Goal: Task Accomplishment & Management: Use online tool/utility

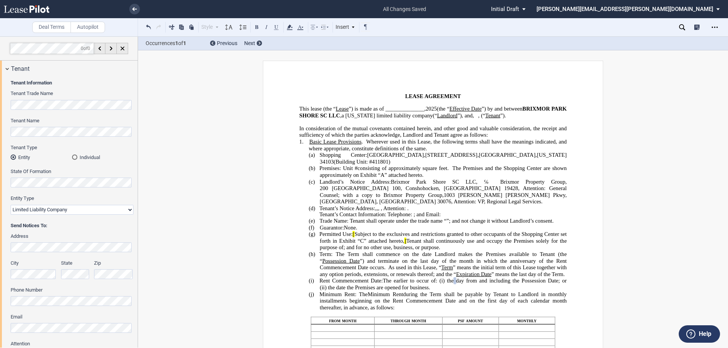
scroll to position [1307, 0]
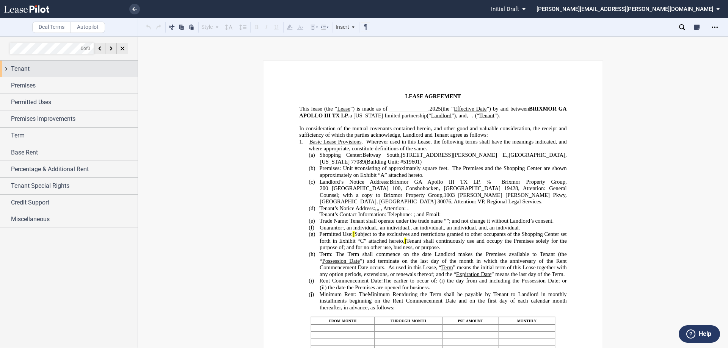
click at [4, 68] on div "Tenant" at bounding box center [69, 69] width 138 height 16
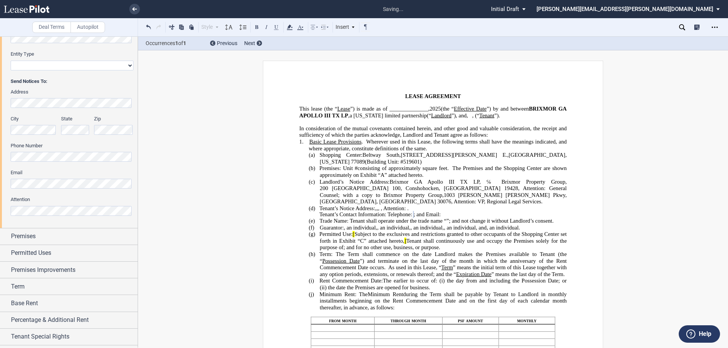
scroll to position [176, 0]
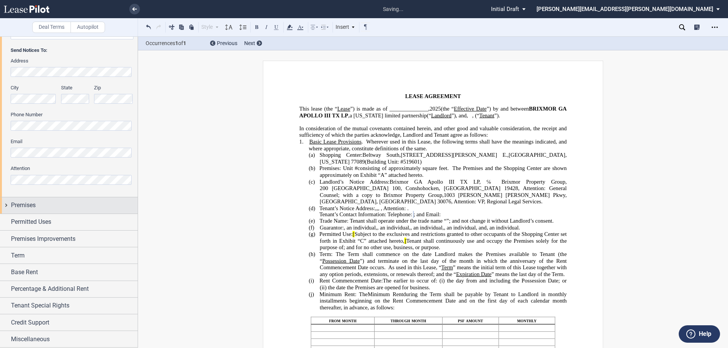
click at [6, 206] on div "Premises" at bounding box center [69, 205] width 138 height 16
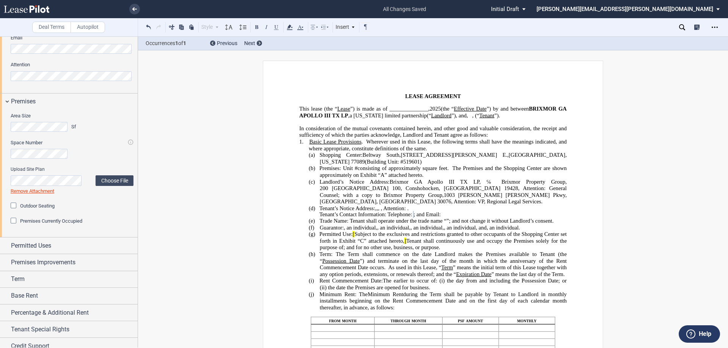
scroll to position [303, 0]
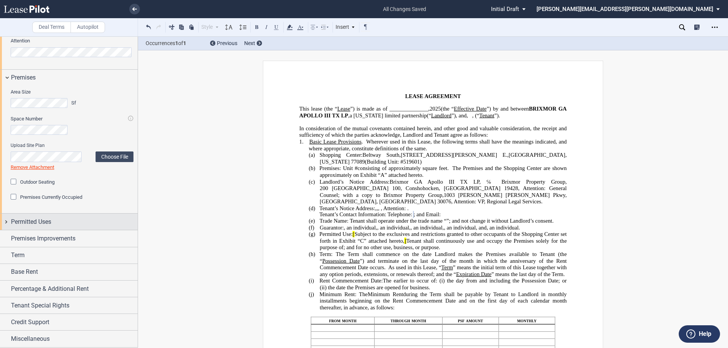
click at [5, 222] on div "Permitted Uses" at bounding box center [69, 222] width 138 height 16
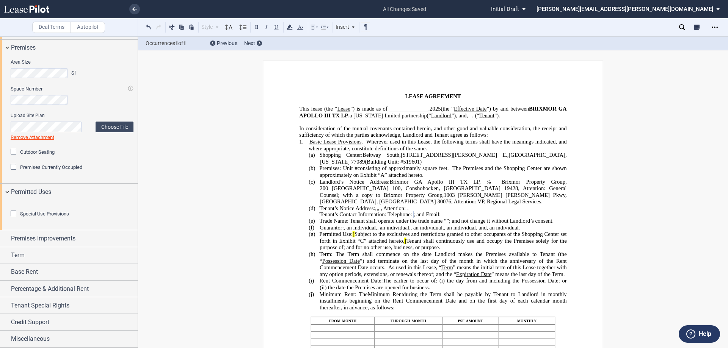
scroll to position [375, 0]
click at [6, 238] on div "Premises Improvements" at bounding box center [69, 238] width 138 height 16
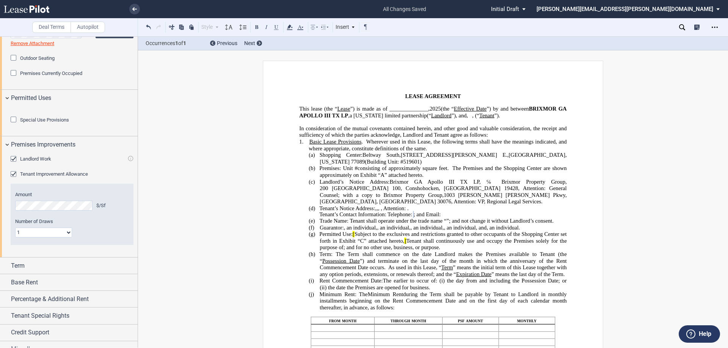
scroll to position [479, 0]
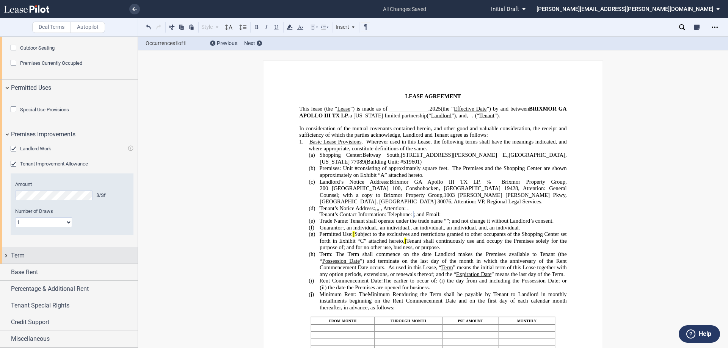
click at [6, 255] on div "Term" at bounding box center [69, 256] width 138 height 16
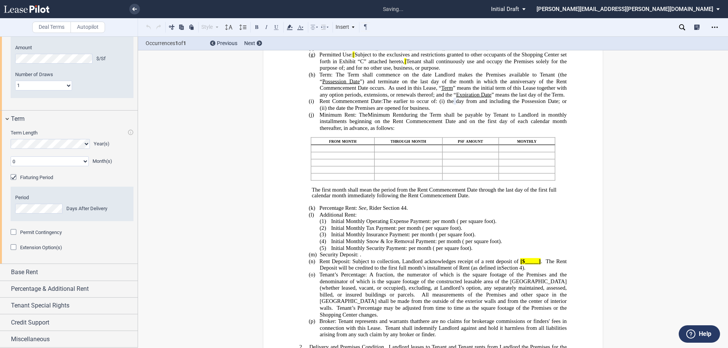
scroll to position [186, 0]
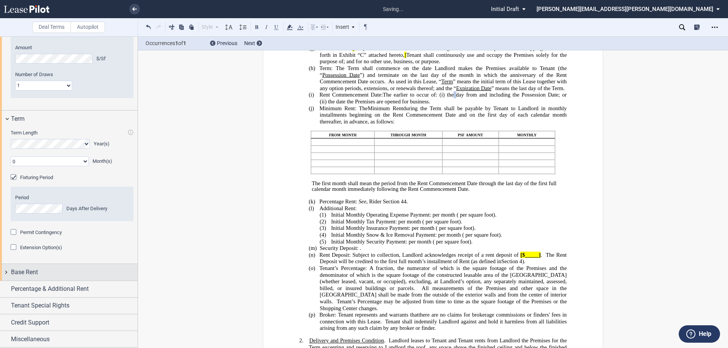
click at [5, 271] on div "Base Rent" at bounding box center [69, 272] width 138 height 16
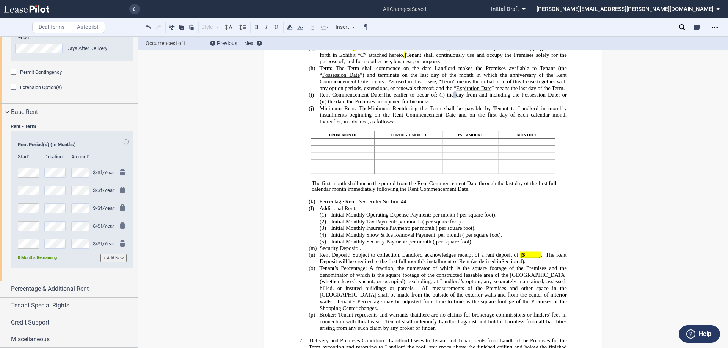
scroll to position [777, 0]
click at [7, 288] on div "Percentage & Additional Rent" at bounding box center [69, 289] width 138 height 16
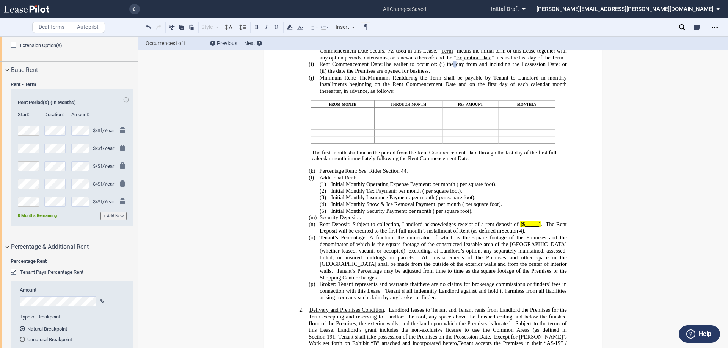
scroll to position [300, 0]
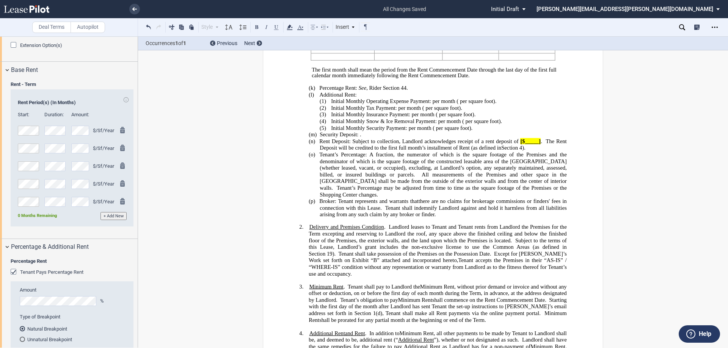
click at [13, 277] on div "Tenant Pays Percentage Rent" at bounding box center [15, 273] width 8 height 8
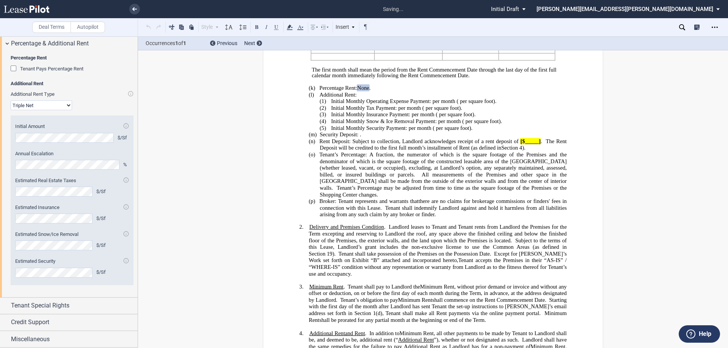
scroll to position [1022, 0]
click at [6, 307] on div "Tenant Special Rights" at bounding box center [69, 306] width 138 height 16
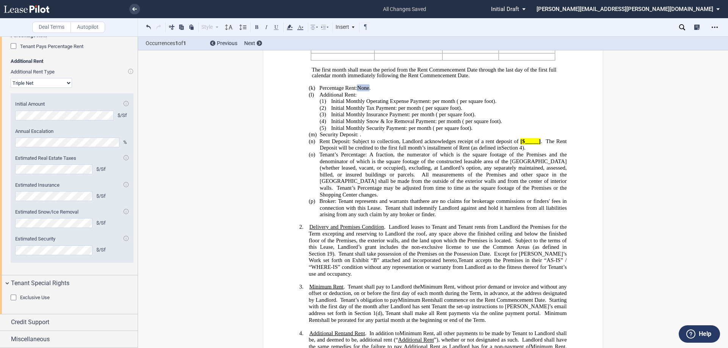
scroll to position [1044, 0]
click at [5, 324] on div "Credit Support" at bounding box center [69, 323] width 138 height 16
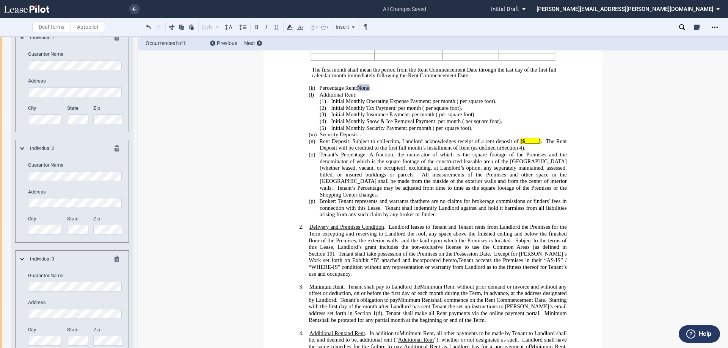
scroll to position [1310, 0]
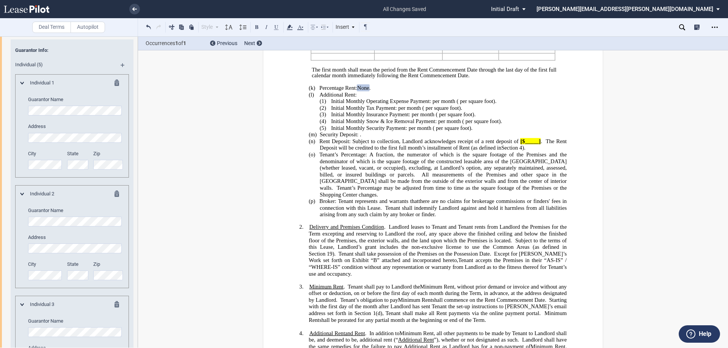
drag, startPoint x: 467, startPoint y: 280, endPoint x: 480, endPoint y: 271, distance: 16.4
click at [467, 218] on p "(p) Broker: Tenant represents and warrants that , except for ﻿ ﻿ , there are no…" at bounding box center [443, 208] width 247 height 20
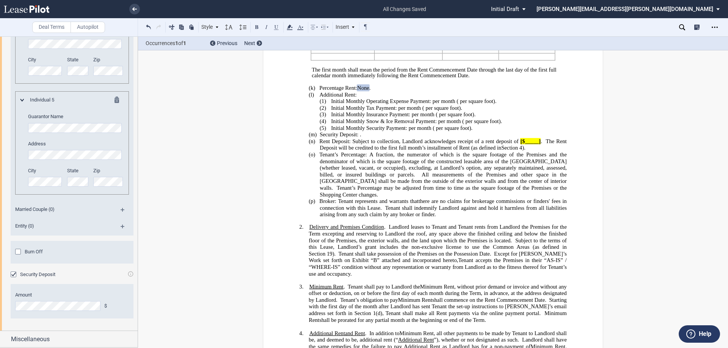
scroll to position [1778, 0]
click at [5, 338] on div "Miscellaneous" at bounding box center [69, 339] width 138 height 16
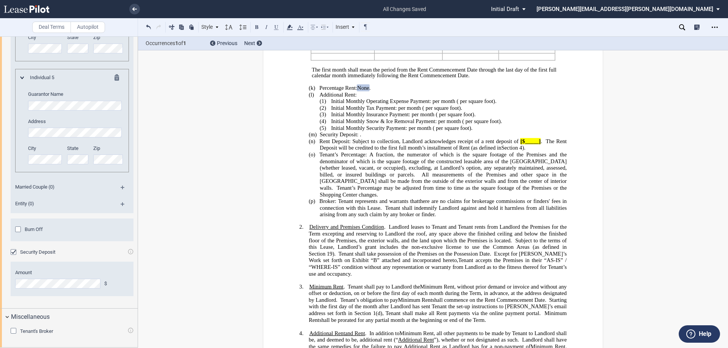
scroll to position [1801, 0]
click at [12, 331] on div "Tenant's Broker" at bounding box center [15, 332] width 8 height 8
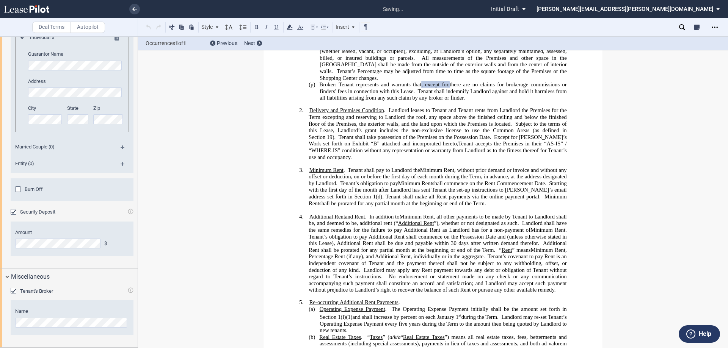
scroll to position [489, 0]
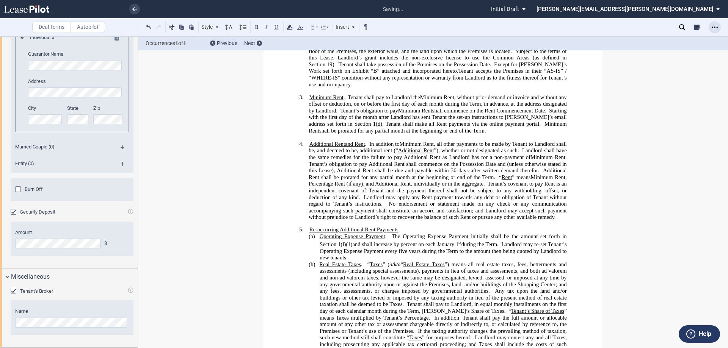
click at [716, 25] on icon "Open Lease options menu" at bounding box center [714, 27] width 6 height 6
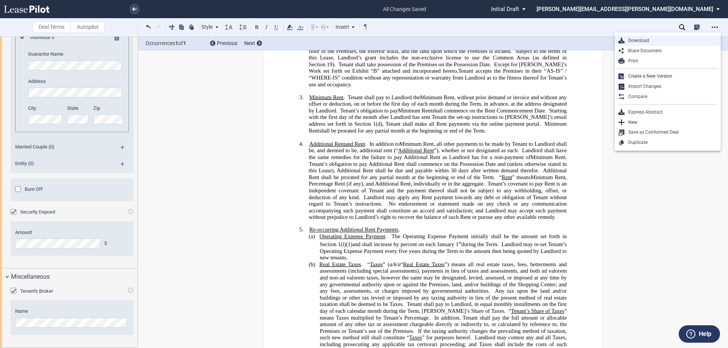
click at [639, 40] on div "Download" at bounding box center [670, 41] width 92 height 6
